Goal: Task Accomplishment & Management: Use online tool/utility

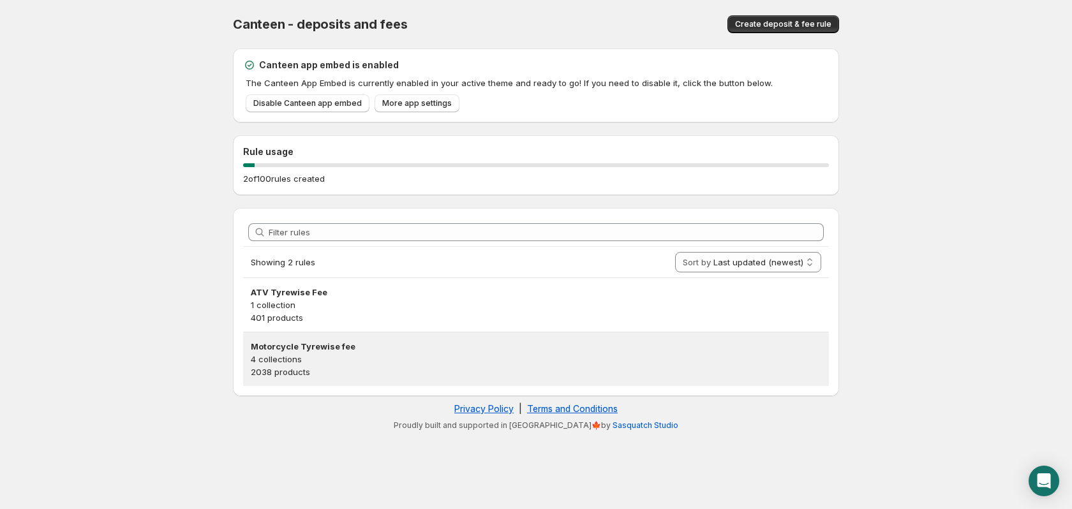
click at [292, 363] on p "4 collections" at bounding box center [536, 359] width 571 height 13
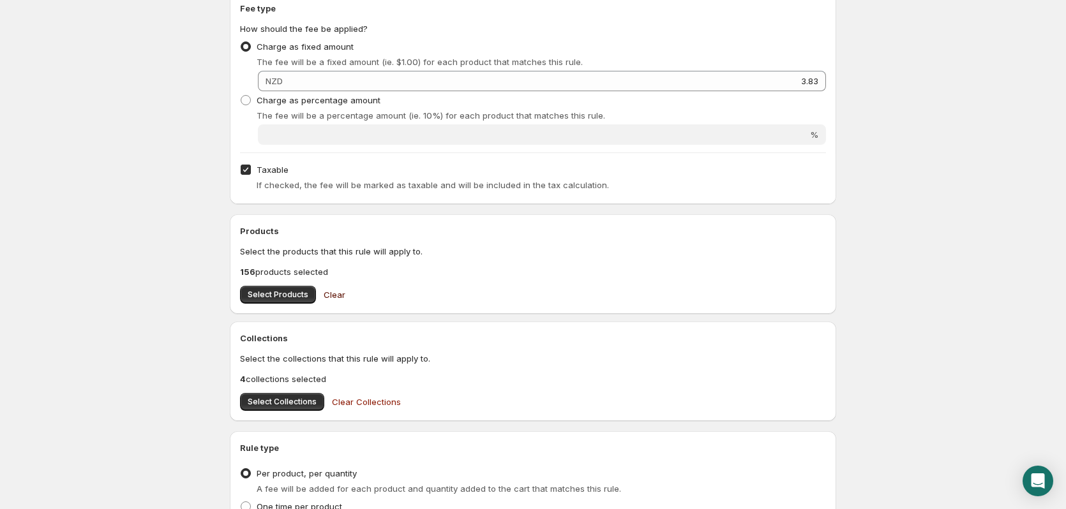
scroll to position [255, 0]
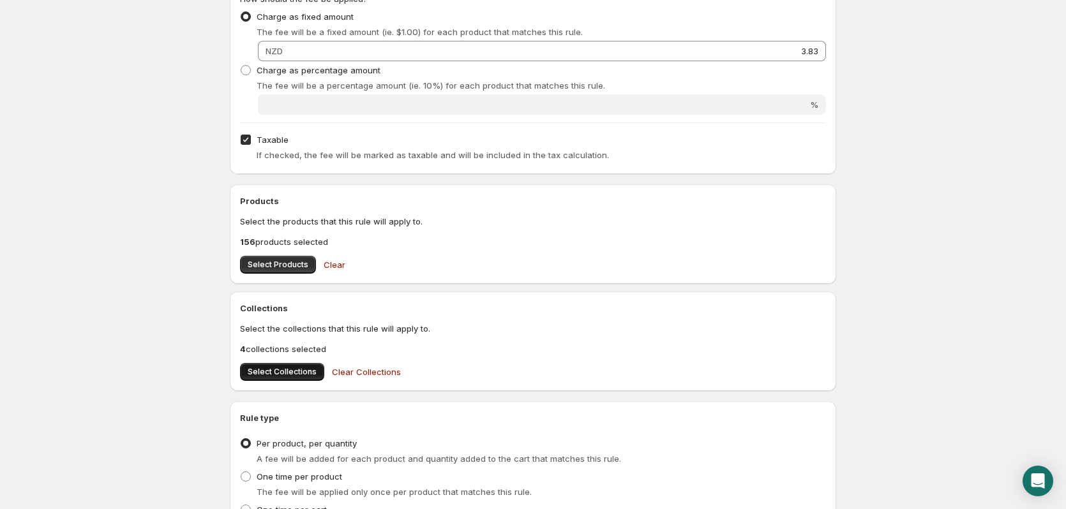
click at [295, 374] on span "Select Collections" at bounding box center [282, 372] width 69 height 10
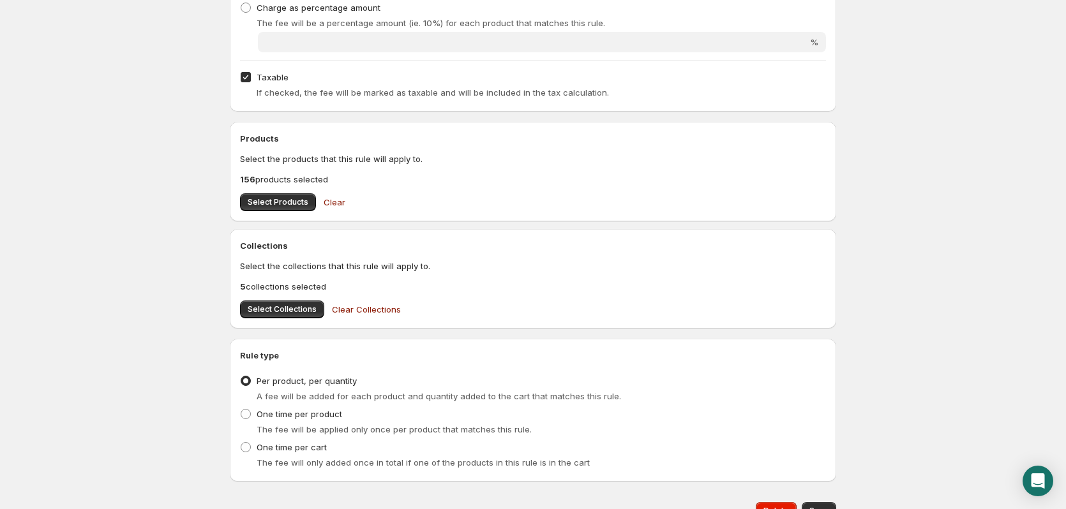
scroll to position [319, 0]
click at [284, 207] on button "Select Products" at bounding box center [278, 201] width 76 height 18
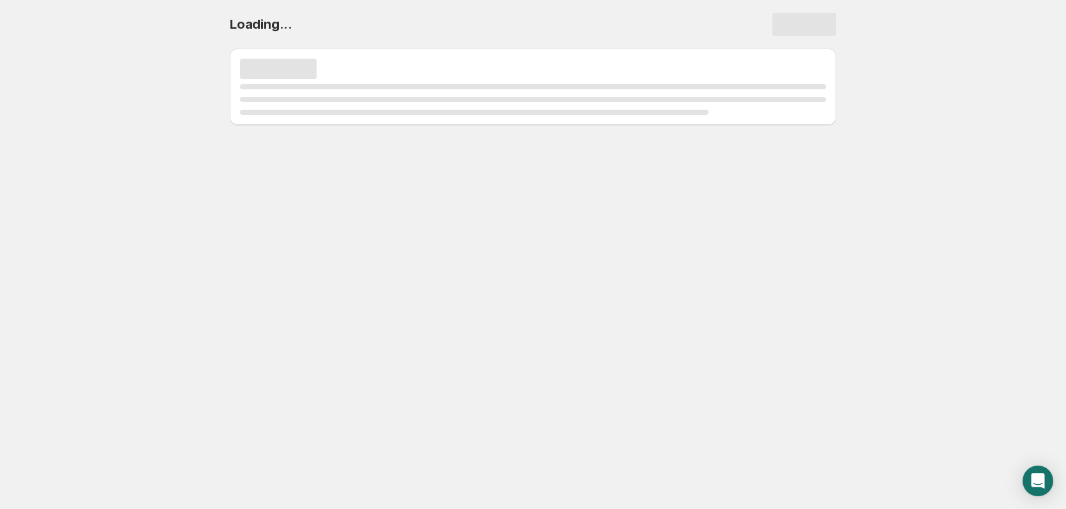
scroll to position [0, 0]
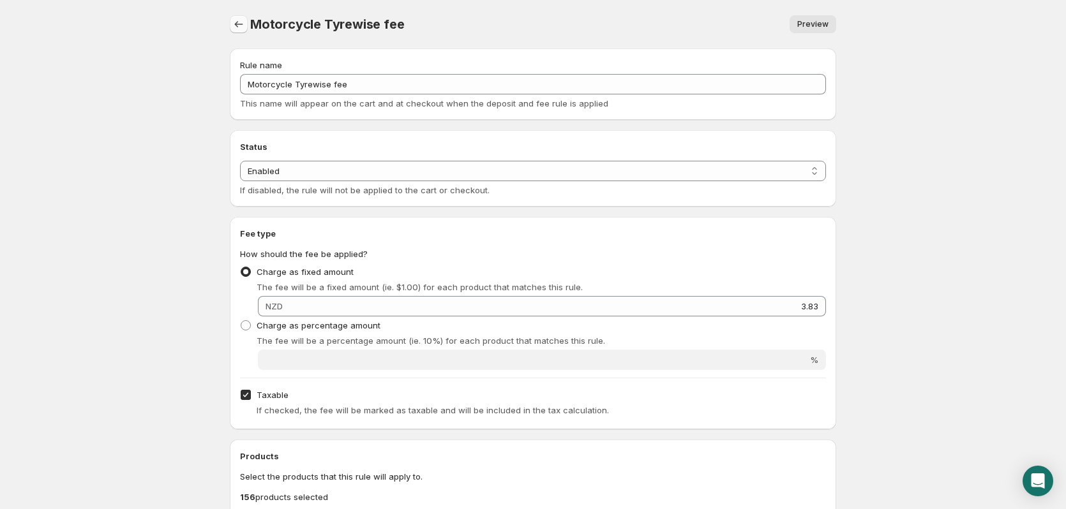
click at [232, 26] on icon "Settings" at bounding box center [238, 24] width 13 height 13
